Goal: Find specific page/section: Find specific page/section

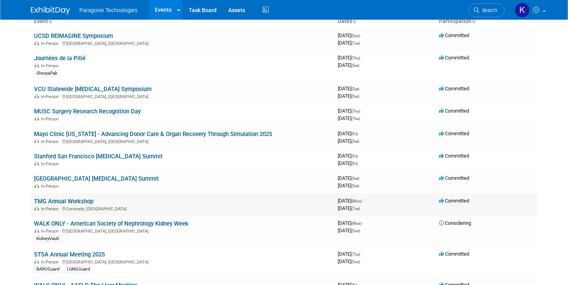
scroll to position [54, 0]
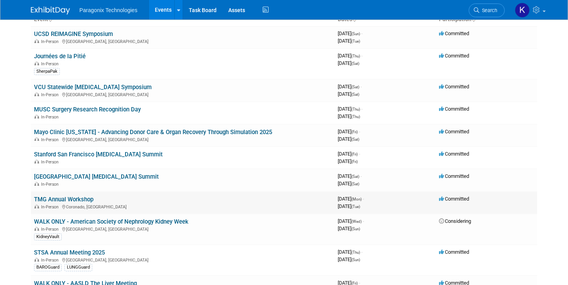
click at [80, 201] on link "TMG Annual Workshop" at bounding box center [63, 199] width 59 height 7
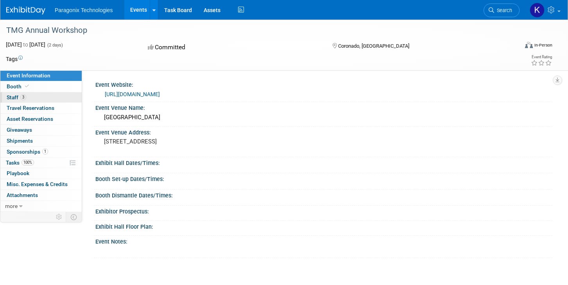
click at [15, 97] on span "Staff 3" at bounding box center [17, 97] width 20 height 6
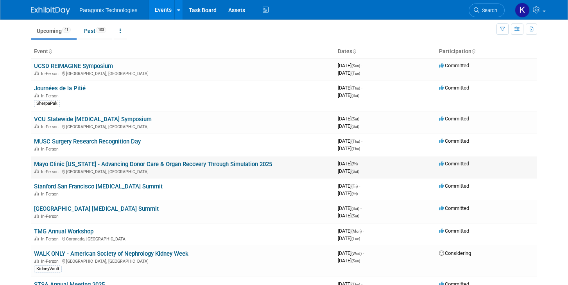
scroll to position [24, 0]
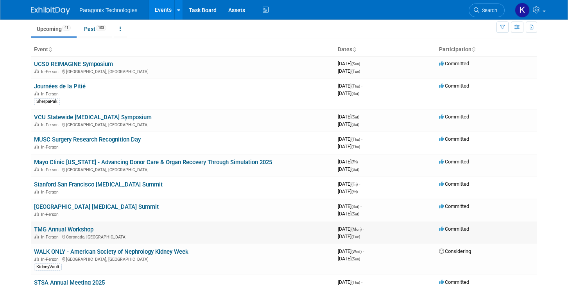
click at [72, 227] on link "TMG Annual Workshop" at bounding box center [63, 229] width 59 height 7
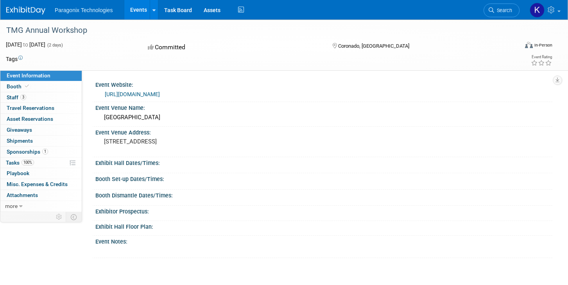
click at [142, 94] on link "[URL][DOMAIN_NAME]" at bounding box center [132, 94] width 55 height 6
